Goal: Task Accomplishment & Management: Manage account settings

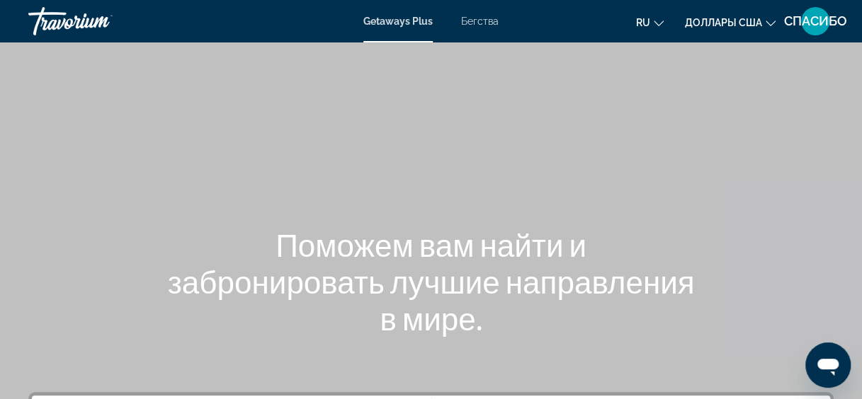
click at [739, 27] on span "Доллары США" at bounding box center [723, 22] width 77 height 11
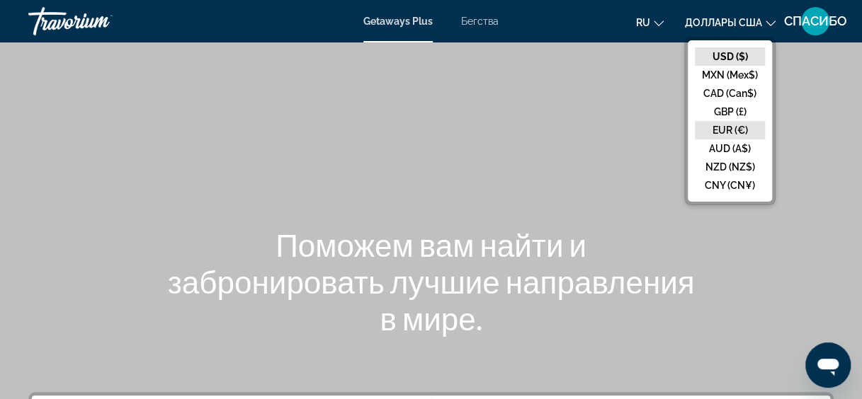
click at [716, 131] on button "EUR (€)" at bounding box center [730, 130] width 70 height 18
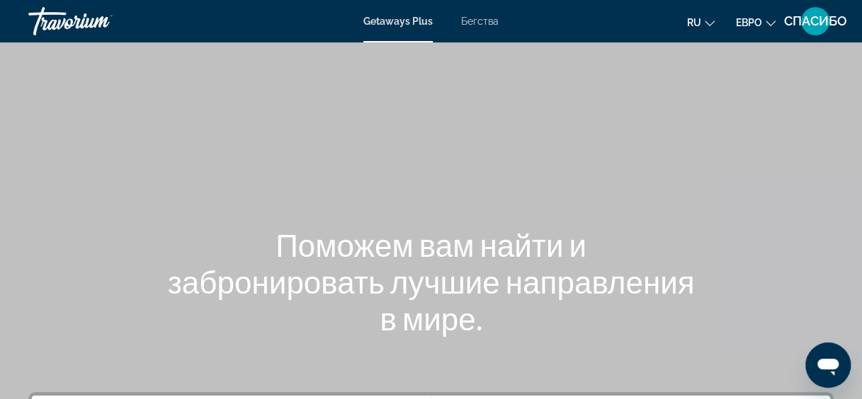
click at [486, 21] on span "Бегства" at bounding box center [480, 21] width 38 height 11
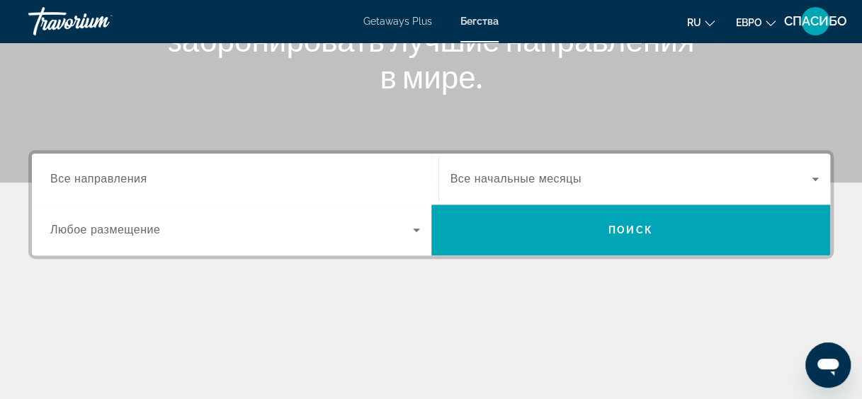
scroll to position [244, 0]
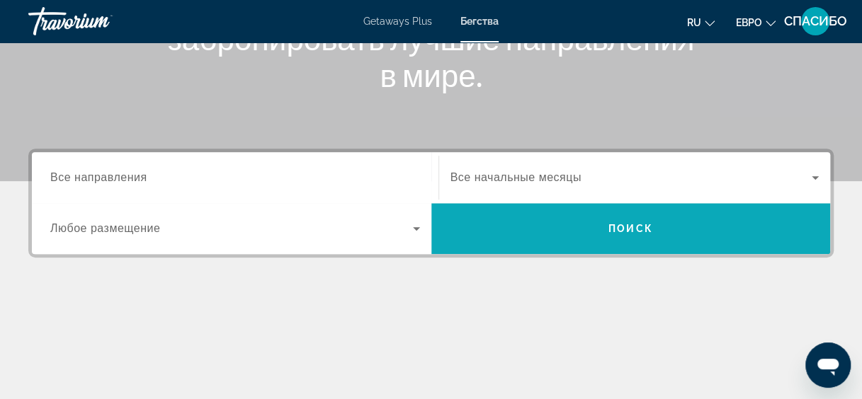
click at [504, 219] on span "Виджет поиска" at bounding box center [630, 229] width 399 height 34
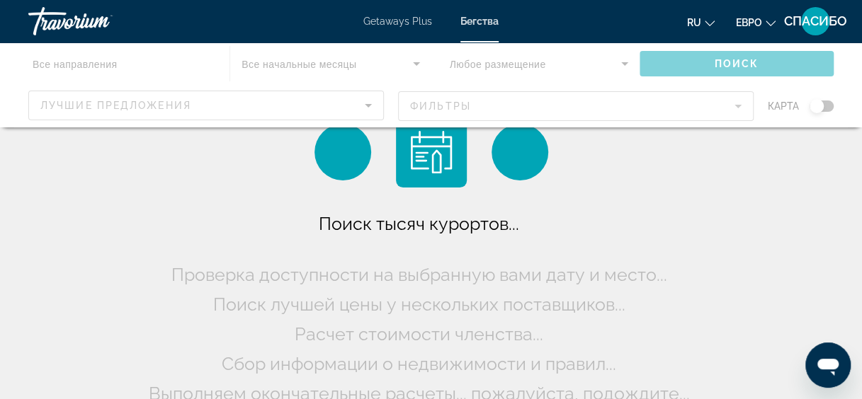
click at [295, 93] on div "Основное содержание" at bounding box center [431, 84] width 862 height 85
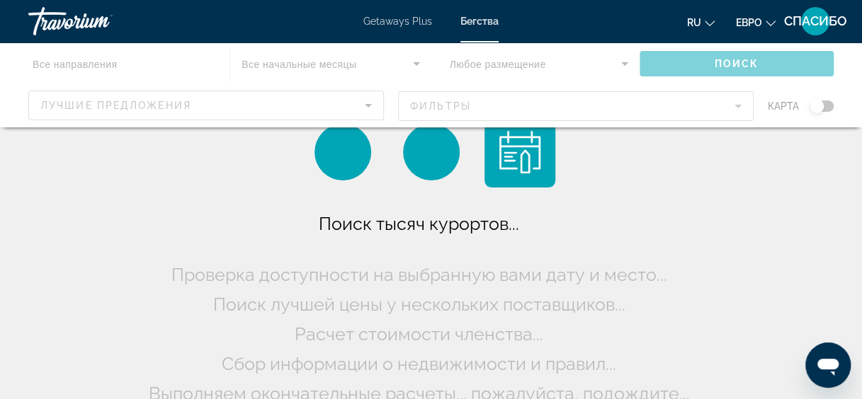
click at [295, 93] on div "Основное содержание" at bounding box center [431, 84] width 862 height 85
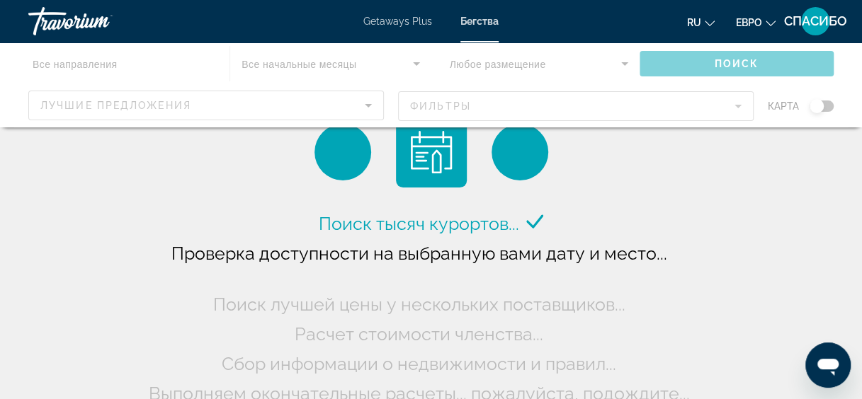
click at [368, 102] on div "Основное содержание" at bounding box center [431, 84] width 862 height 85
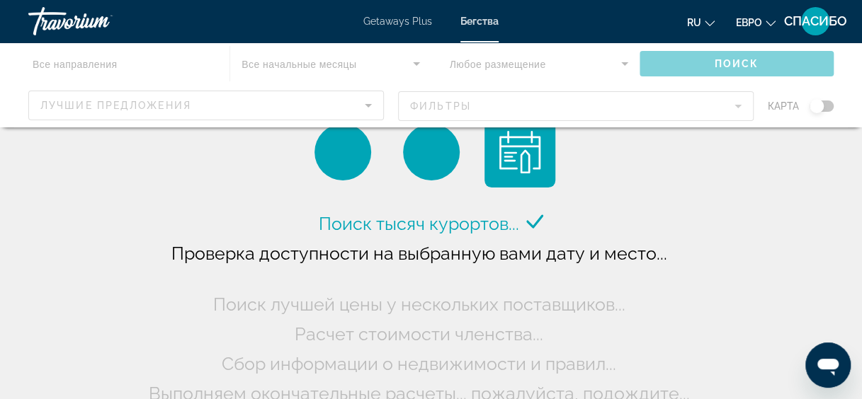
click at [316, 58] on div "Основное содержание" at bounding box center [431, 84] width 862 height 85
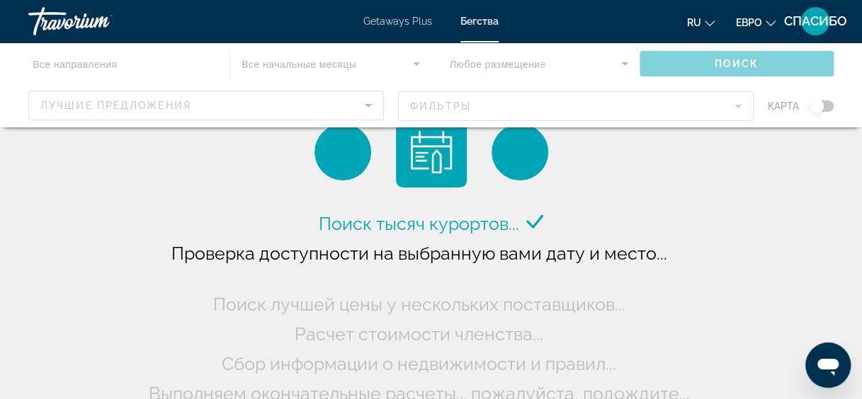
click at [481, 108] on div "Основное содержание" at bounding box center [431, 84] width 862 height 85
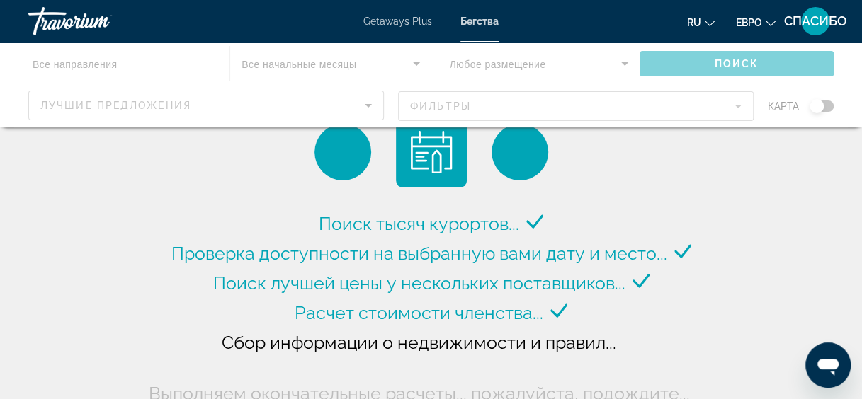
click at [481, 20] on span "Бегства" at bounding box center [479, 21] width 38 height 11
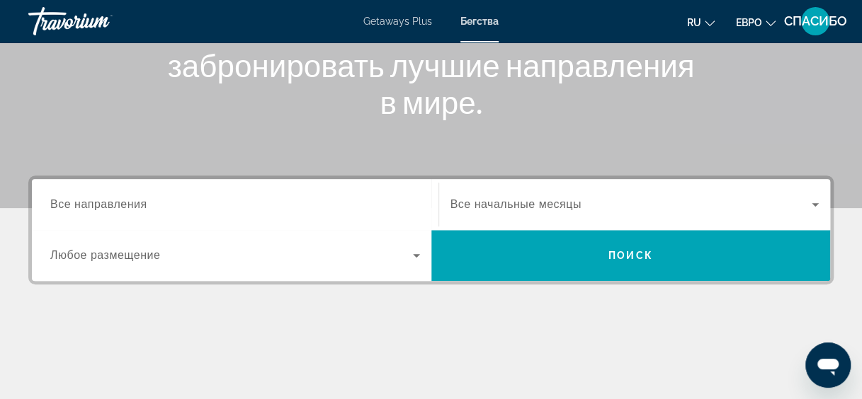
scroll to position [215, 0]
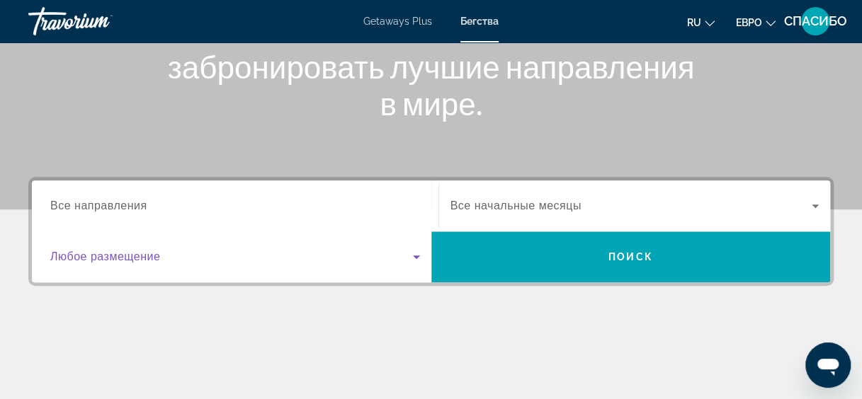
click at [416, 256] on icon "Виджет поиска" at bounding box center [416, 258] width 7 height 4
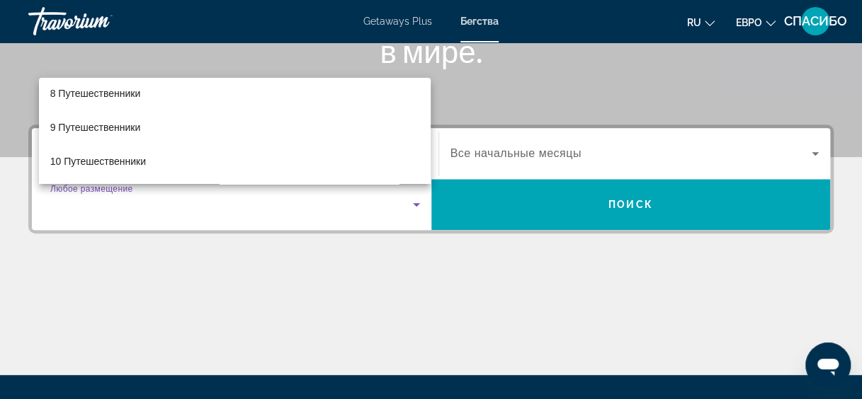
scroll to position [0, 0]
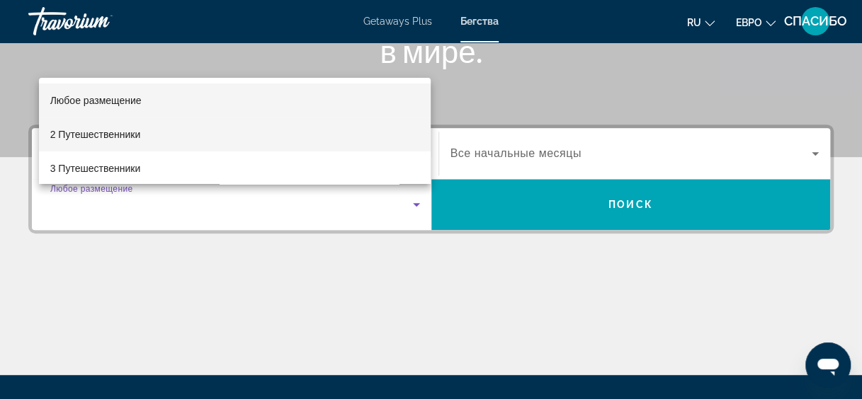
click at [128, 132] on font "2 Путешественники" at bounding box center [95, 134] width 91 height 11
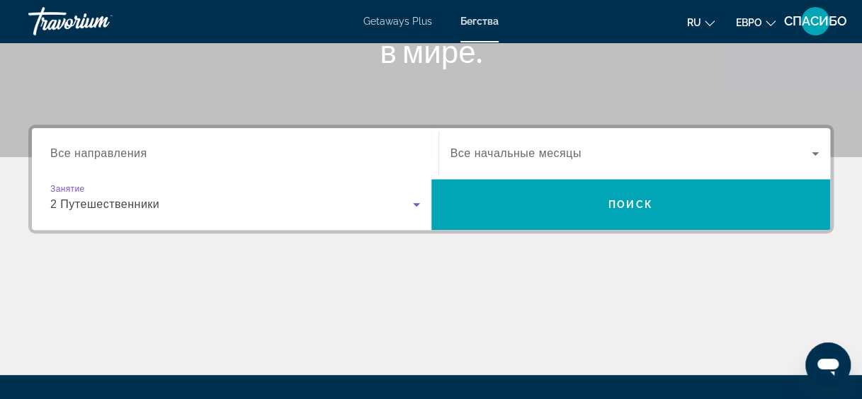
click at [499, 149] on span "Все начальные месяцы" at bounding box center [515, 153] width 131 height 12
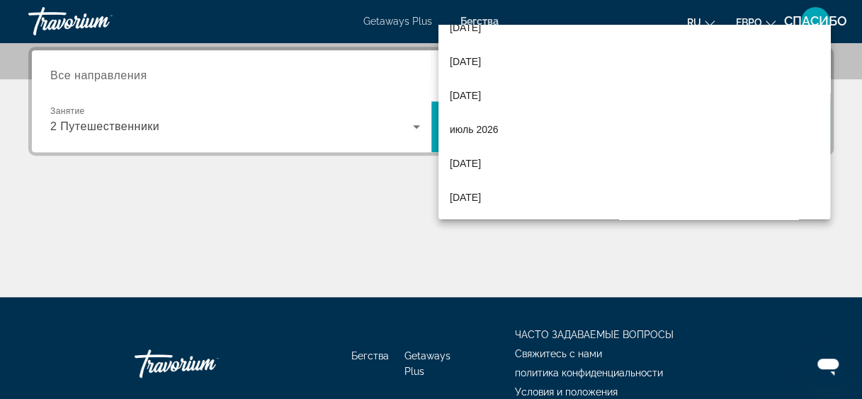
scroll to position [416, 0]
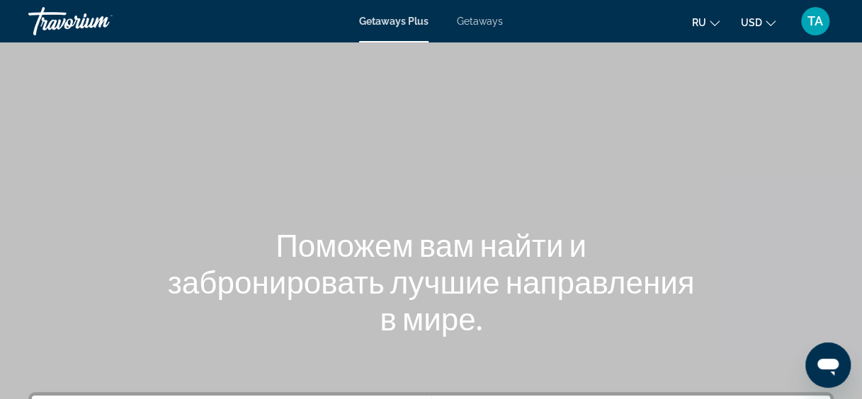
drag, startPoint x: 514, startPoint y: 81, endPoint x: 459, endPoint y: 108, distance: 61.4
click at [459, 108] on div "Main content" at bounding box center [431, 212] width 862 height 425
click at [481, 21] on span "Getaways" at bounding box center [480, 21] width 46 height 11
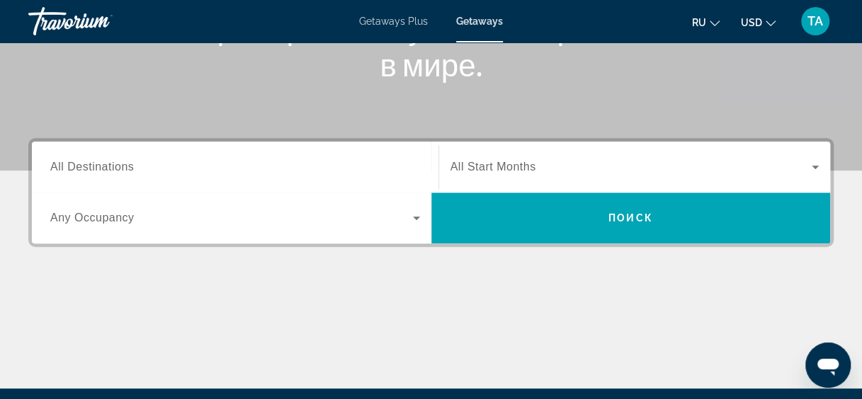
scroll to position [252, 0]
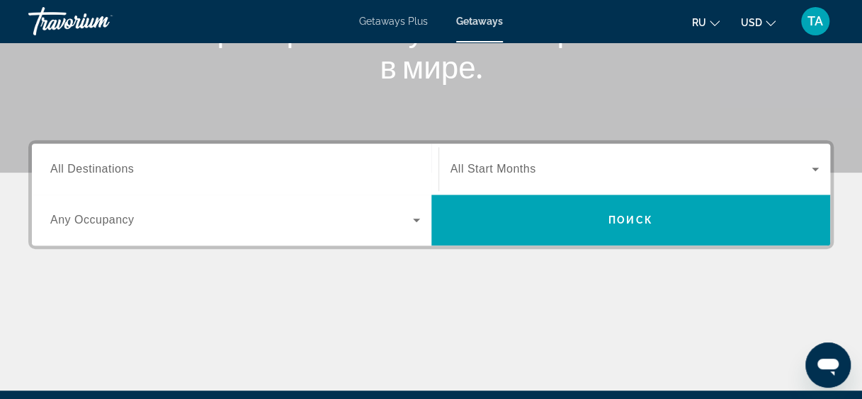
click at [416, 213] on icon "Search widget" at bounding box center [416, 220] width 17 height 17
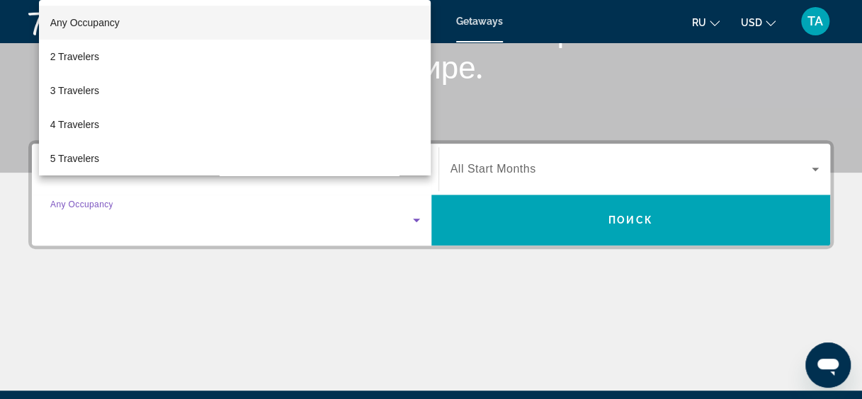
scroll to position [345, 0]
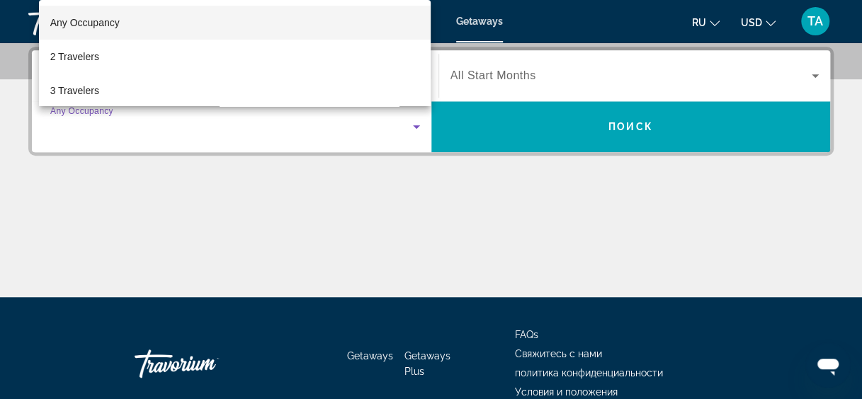
click at [498, 230] on div at bounding box center [431, 199] width 862 height 399
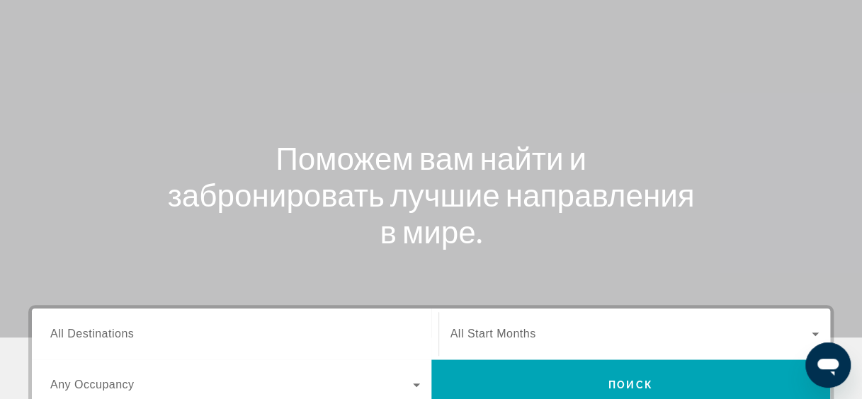
scroll to position [0, 0]
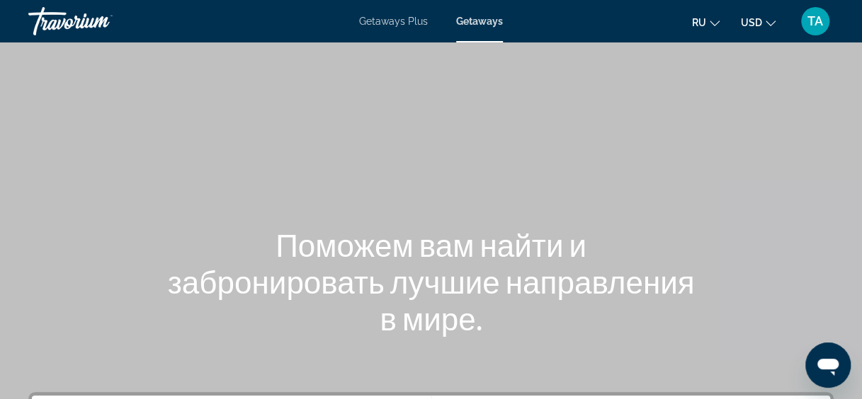
click at [386, 18] on span "Getaways Plus" at bounding box center [393, 21] width 69 height 11
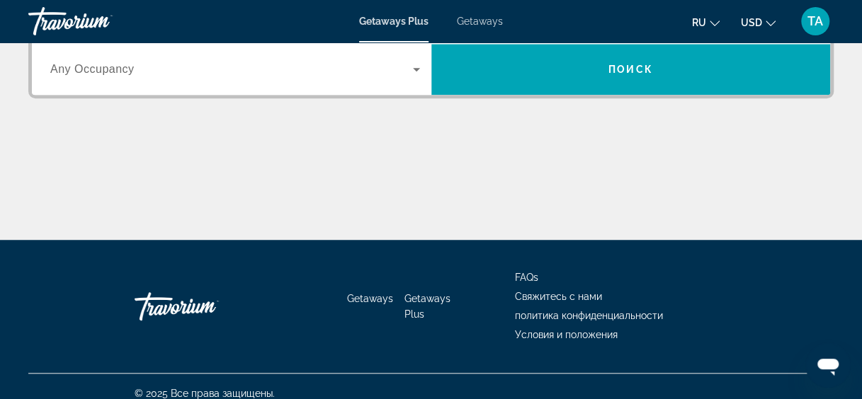
scroll to position [416, 0]
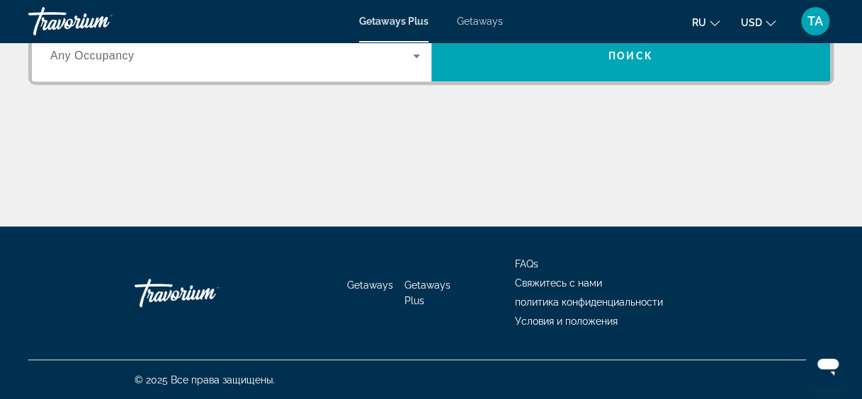
click at [816, 23] on span "TA" at bounding box center [815, 21] width 16 height 14
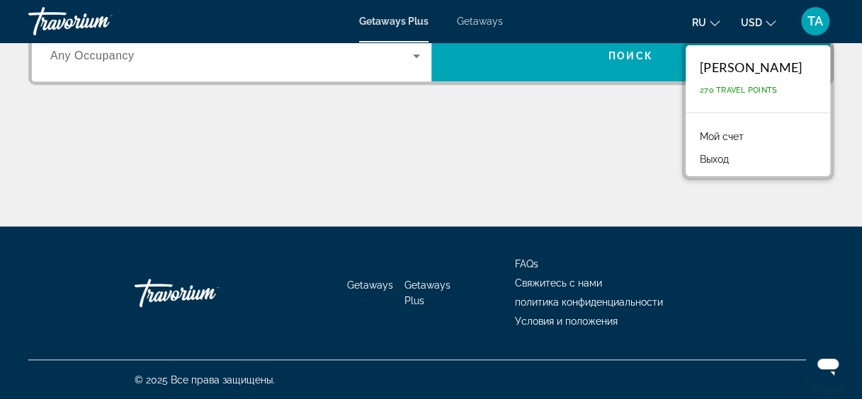
click at [727, 136] on link "Мой счет" at bounding box center [721, 136] width 58 height 18
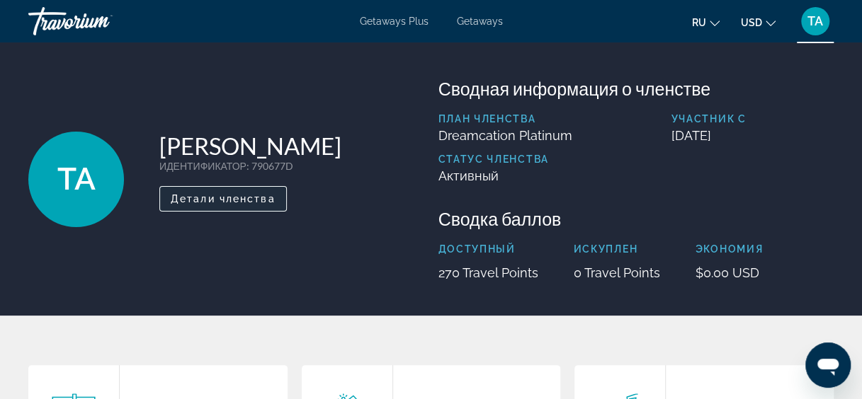
click at [266, 190] on span "Main content" at bounding box center [223, 199] width 126 height 34
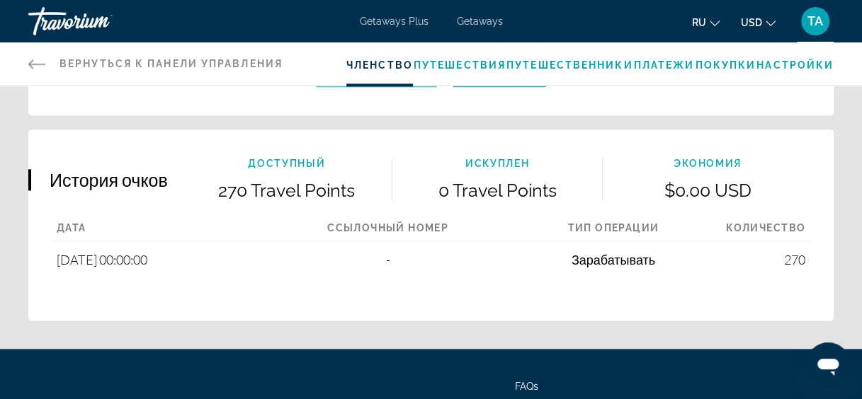
scroll to position [790, 0]
